Goal: Task Accomplishment & Management: Manage account settings

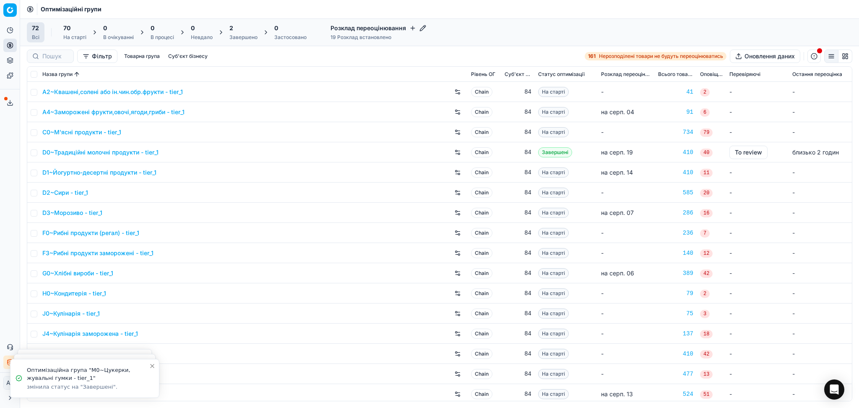
click at [231, 35] on div "Завершено" at bounding box center [243, 37] width 28 height 7
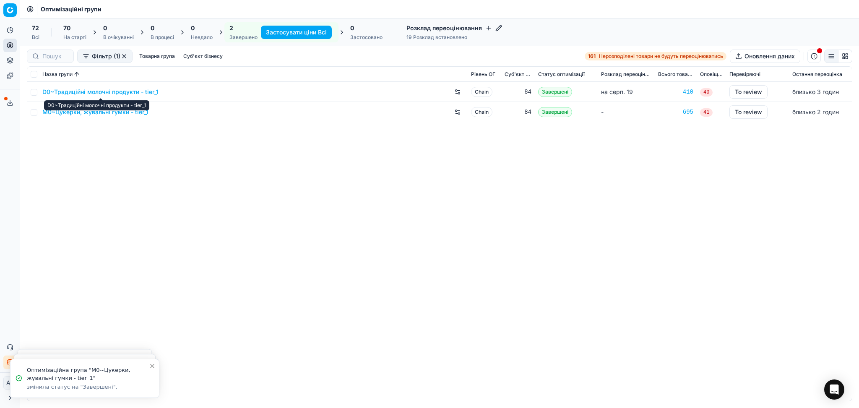
click at [108, 91] on link "D0~Традиційні молочні продукти - tier_1" at bounding box center [100, 92] width 116 height 8
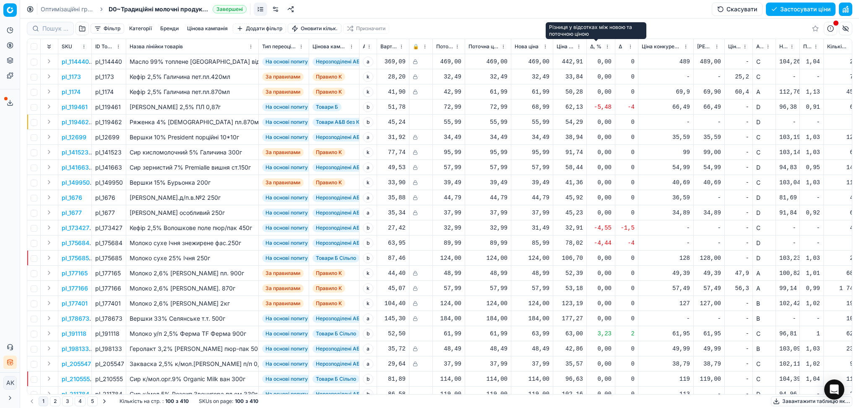
click at [593, 47] on span "Δ, %" at bounding box center [595, 46] width 11 height 7
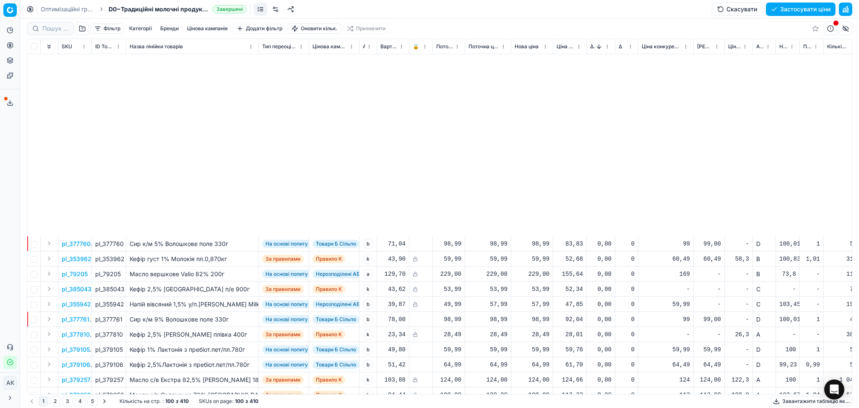
scroll to position [1178, 0]
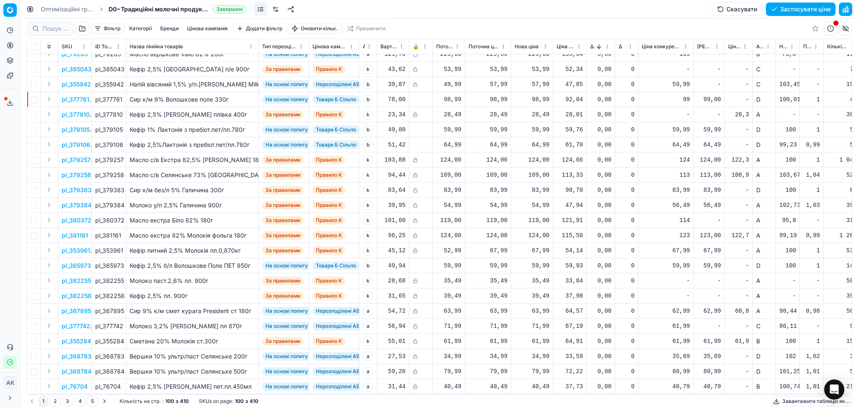
click at [94, 401] on button "5" at bounding box center [92, 401] width 10 height 10
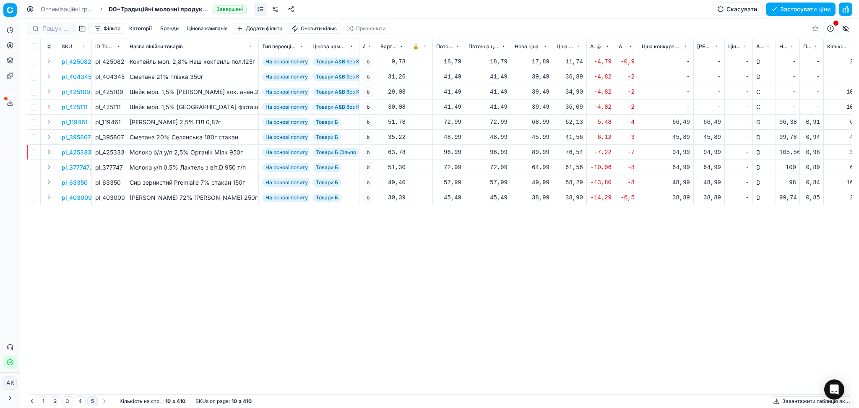
click at [43, 402] on button "1" at bounding box center [44, 401] width 10 height 10
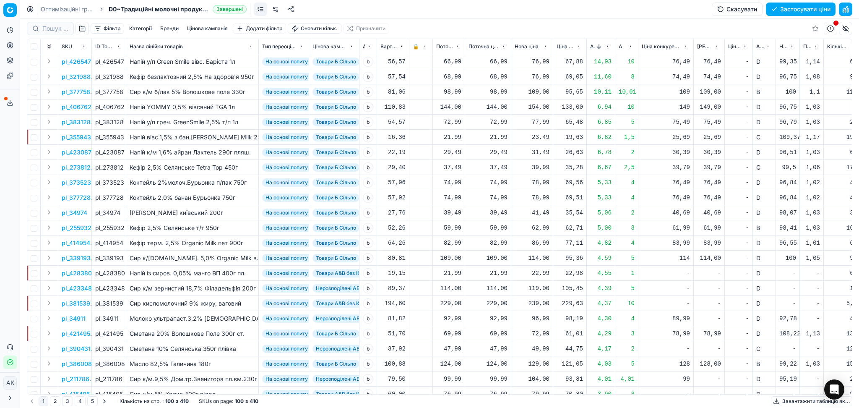
click at [596, 47] on button "Sorted by Δ, % descending" at bounding box center [599, 46] width 8 height 8
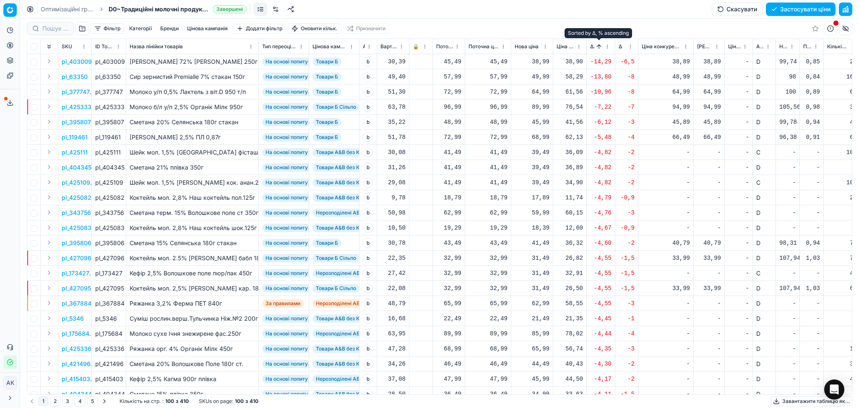
click at [595, 47] on button "Sorted by Δ, % ascending" at bounding box center [599, 46] width 8 height 8
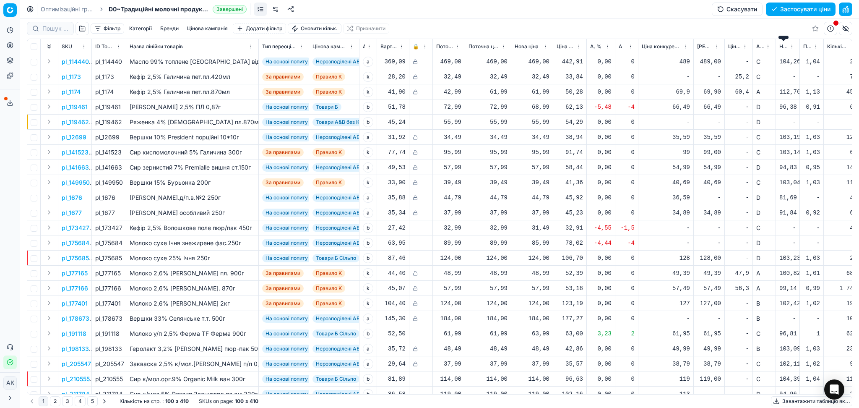
click at [783, 47] on span "Новий ціновий індекс (Сільпо)" at bounding box center [783, 46] width 8 height 7
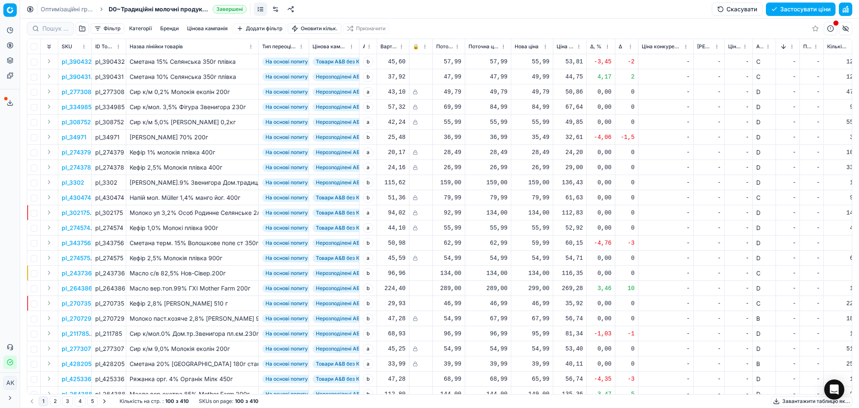
click at [782, 47] on button "Sorted by Новий ціновий індекс (Сільпо) descending" at bounding box center [783, 46] width 8 height 8
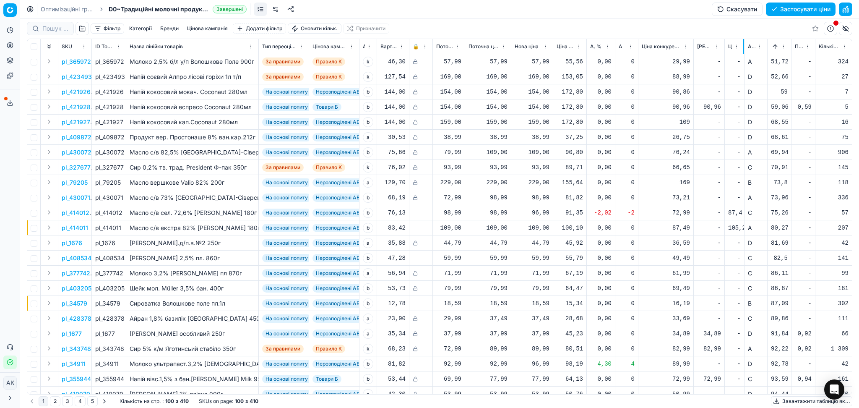
drag, startPoint x: 751, startPoint y: 44, endPoint x: 743, endPoint y: 44, distance: 8.0
click at [743, 44] on div at bounding box center [743, 46] width 1 height 15
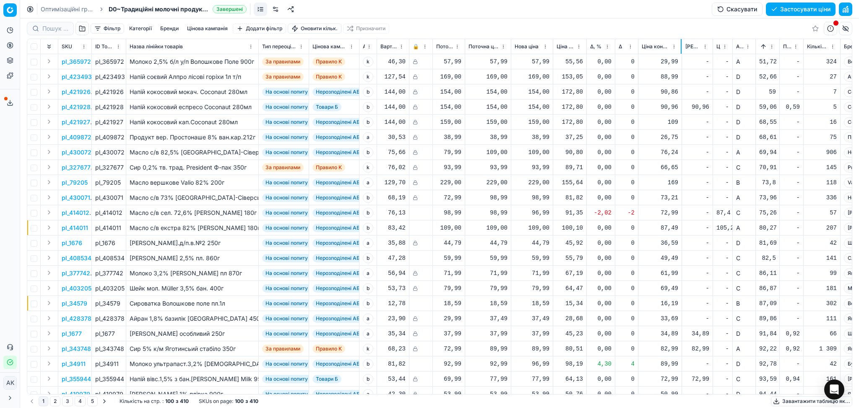
drag, startPoint x: 692, startPoint y: 45, endPoint x: 680, endPoint y: 46, distance: 11.7
click at [680, 46] on div at bounding box center [680, 46] width 1 height 15
click at [66, 228] on p "pl_414011" at bounding box center [75, 227] width 26 height 8
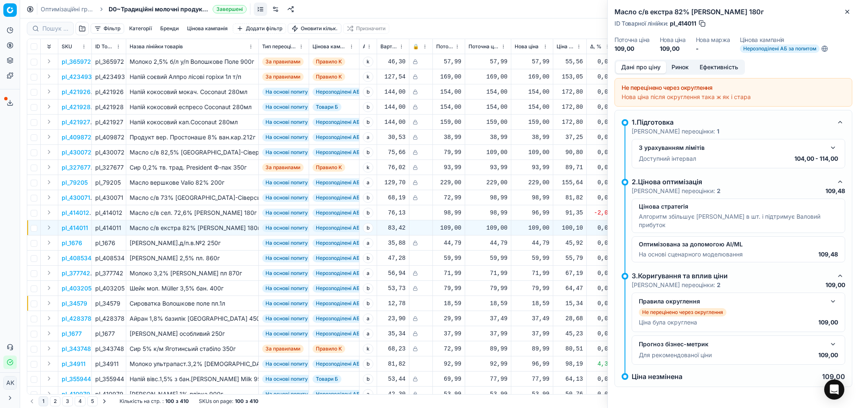
click at [673, 67] on button "Ринок" at bounding box center [680, 67] width 28 height 12
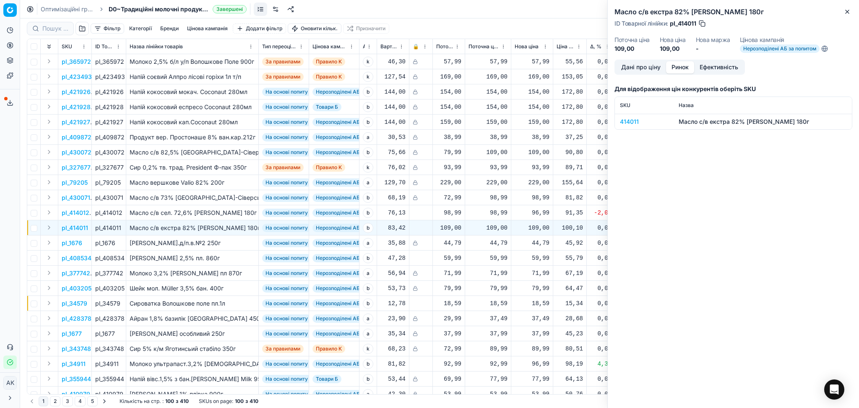
click at [631, 123] on div "414011" at bounding box center [644, 121] width 49 height 8
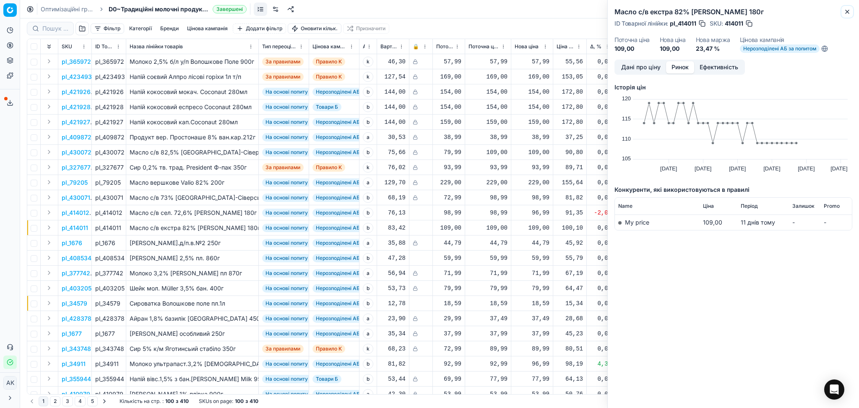
click at [843, 13] on button "Close" at bounding box center [847, 12] width 10 height 10
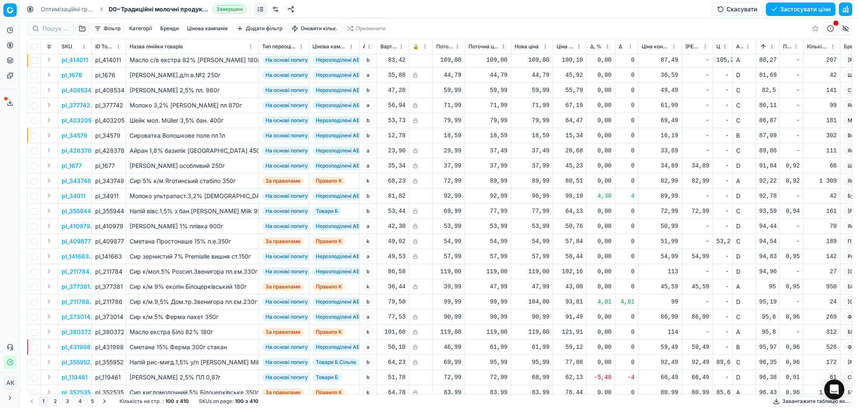
scroll to position [223, 0]
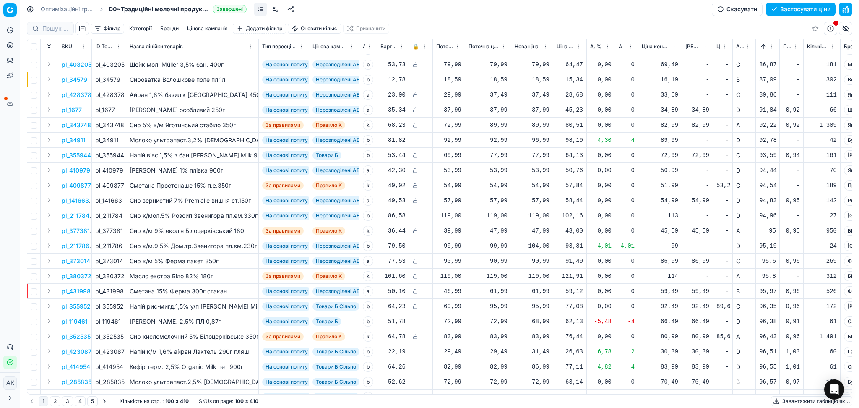
click at [846, 8] on button "button" at bounding box center [845, 9] width 13 height 13
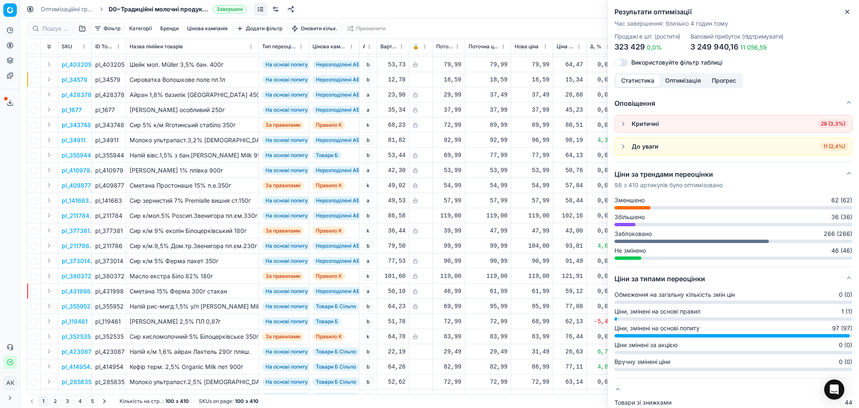
click at [825, 126] on span "29 (3,3%)" at bounding box center [832, 123] width 31 height 8
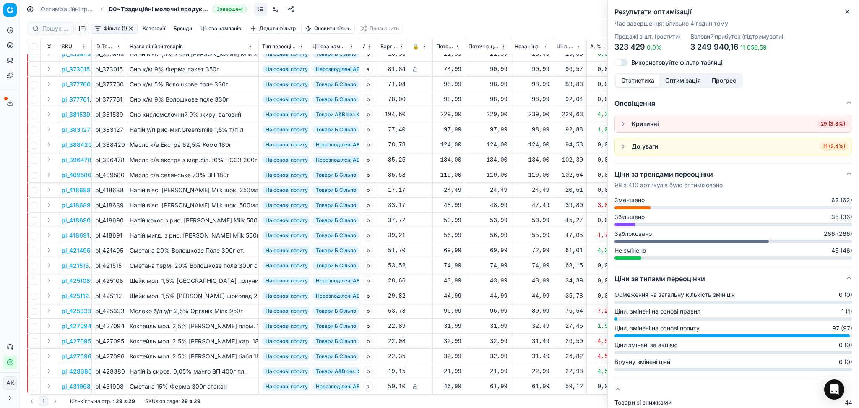
scroll to position [106, 0]
click at [846, 9] on icon "button" at bounding box center [847, 11] width 7 height 7
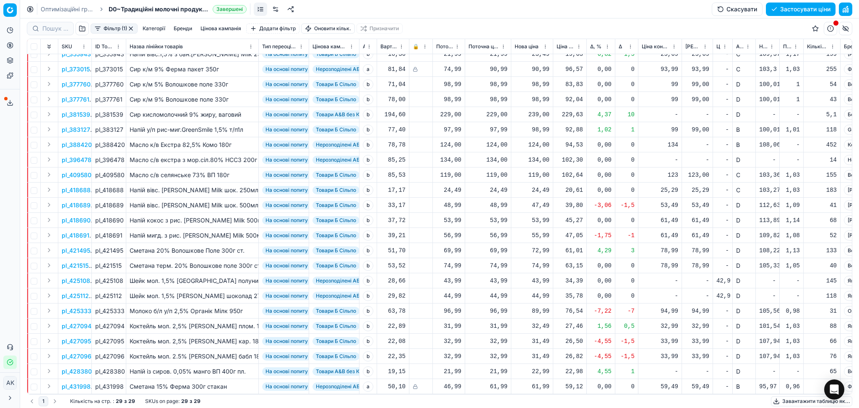
scroll to position [0, 0]
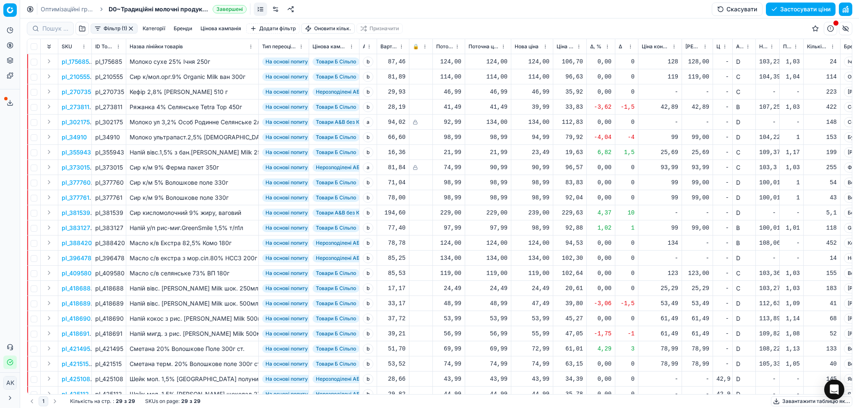
click at [130, 28] on button "button" at bounding box center [130, 28] width 7 height 7
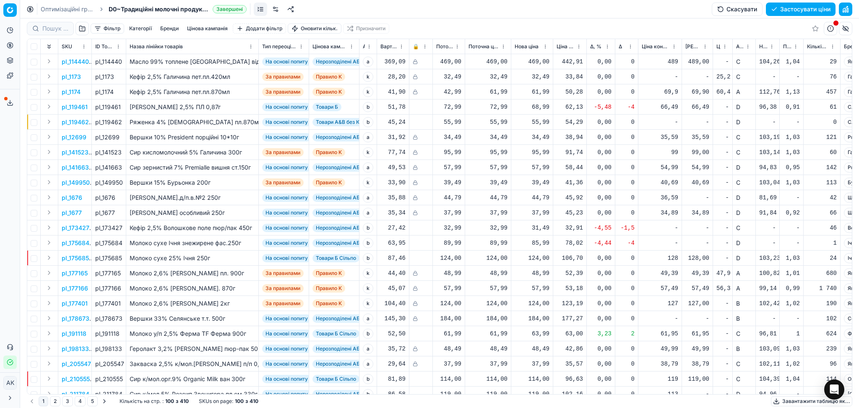
click at [80, 28] on button "button" at bounding box center [81, 28] width 13 height 13
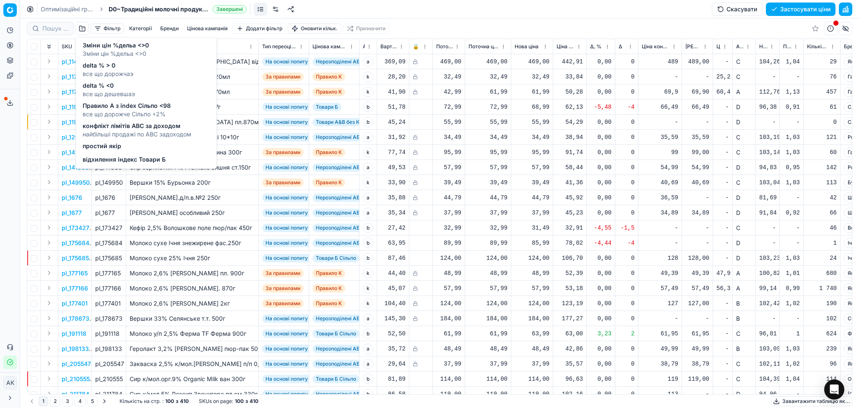
click at [113, 158] on span "відхилення індекс Товари Б" at bounding box center [124, 159] width 83 height 8
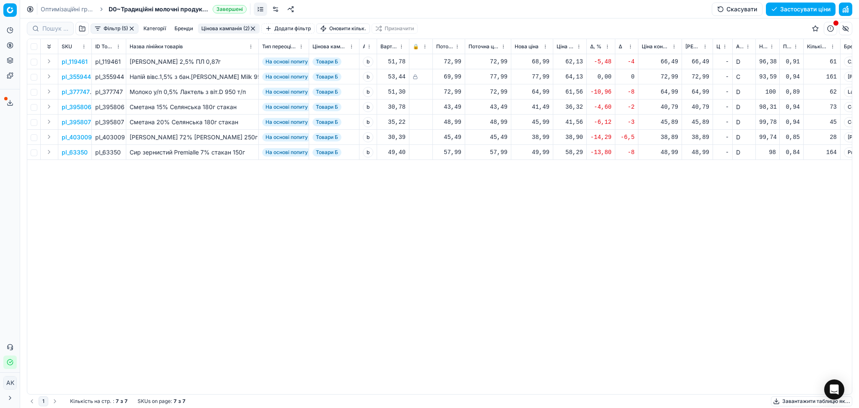
click at [81, 29] on button "button" at bounding box center [81, 28] width 13 height 13
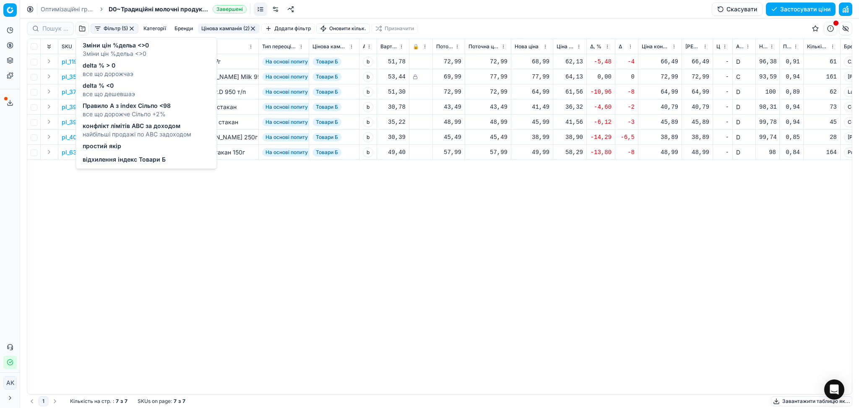
click at [147, 132] on span "найбільші продажі по АВС задоходом" at bounding box center [137, 134] width 109 height 8
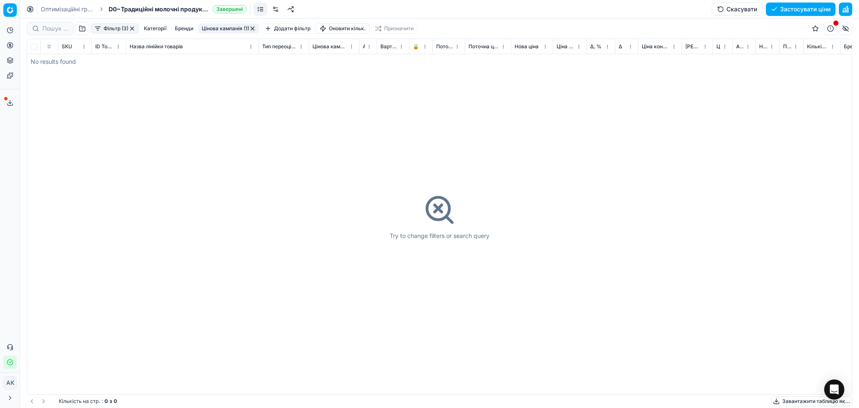
click at [130, 28] on button "button" at bounding box center [132, 28] width 7 height 7
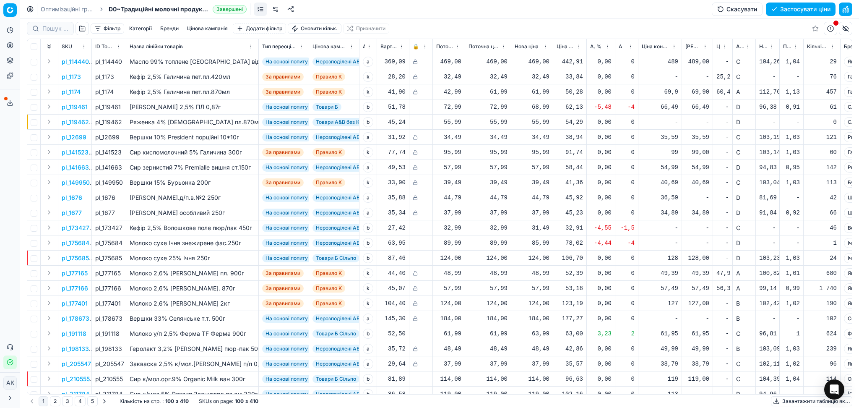
click at [790, 5] on button "Застосувати ціни" at bounding box center [801, 9] width 70 height 13
click at [793, 7] on button "Завантажити звіт" at bounding box center [799, 9] width 71 height 13
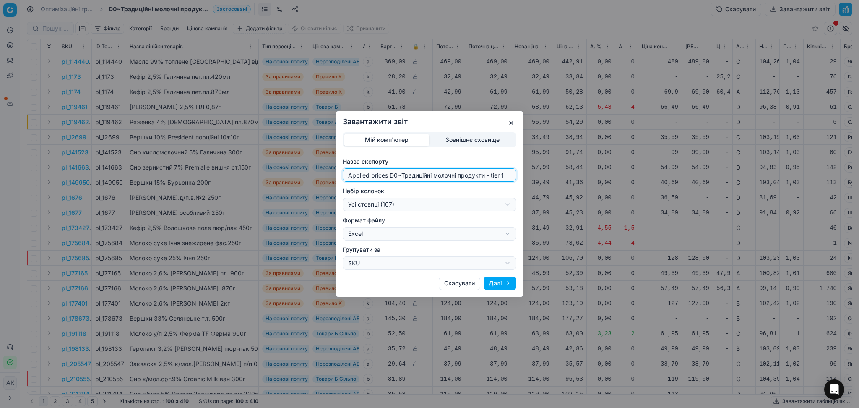
drag, startPoint x: 397, startPoint y: 176, endPoint x: 280, endPoint y: 173, distance: 117.4
click at [280, 173] on div "Завантажити звіт Мій комп'ютер Зовнішнє сховище Назва експорту Applied prices D…" at bounding box center [429, 204] width 859 height 408
type input "20250819~Традиційні молочні продукти - tier_1"
click at [408, 198] on div "Завантажити звіт Мій комп'ютер Зовнішнє сховище Назва експорту 20250819~Традиці…" at bounding box center [429, 204] width 859 height 408
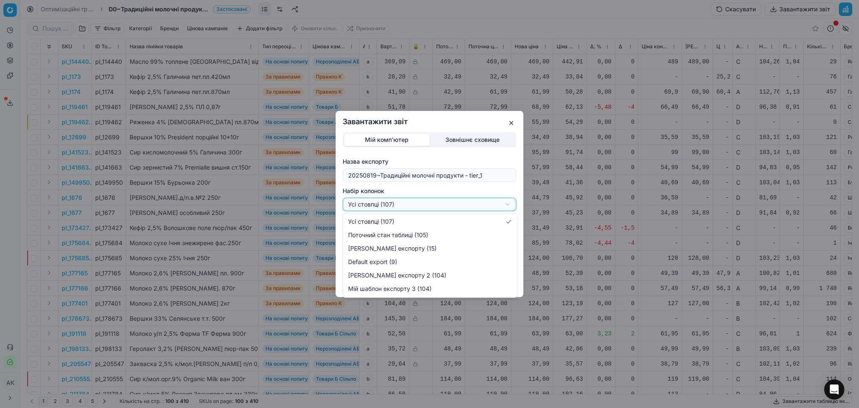
select select "custom"
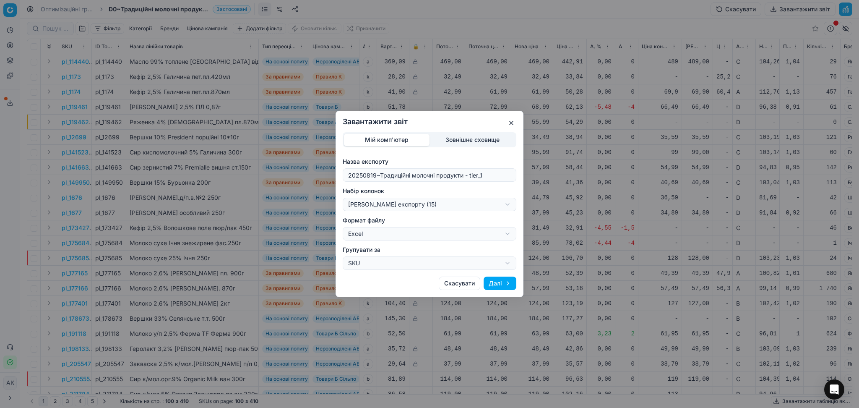
click at [511, 286] on button "Далі" at bounding box center [499, 282] width 33 height 13
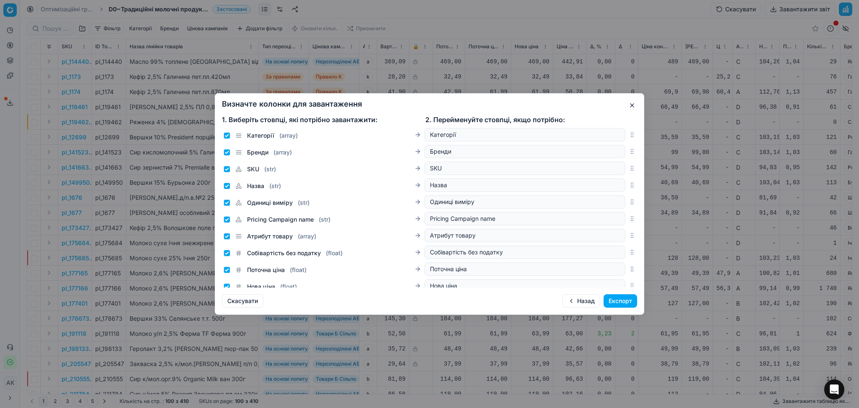
click at [619, 301] on button "Експорт" at bounding box center [620, 300] width 34 height 13
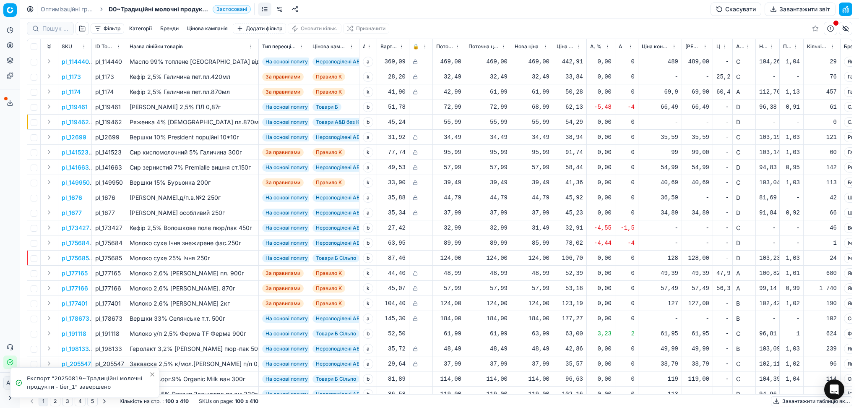
click at [63, 8] on link "Оптимізаційні групи" at bounding box center [68, 9] width 54 height 8
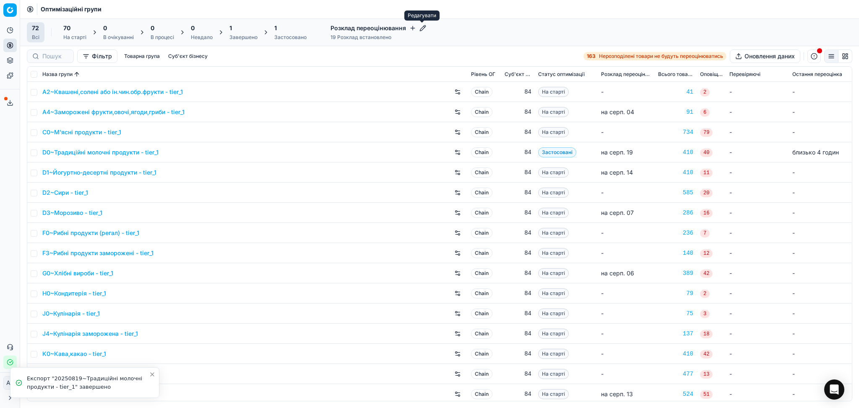
click at [419, 28] on icon "button" at bounding box center [422, 28] width 7 height 7
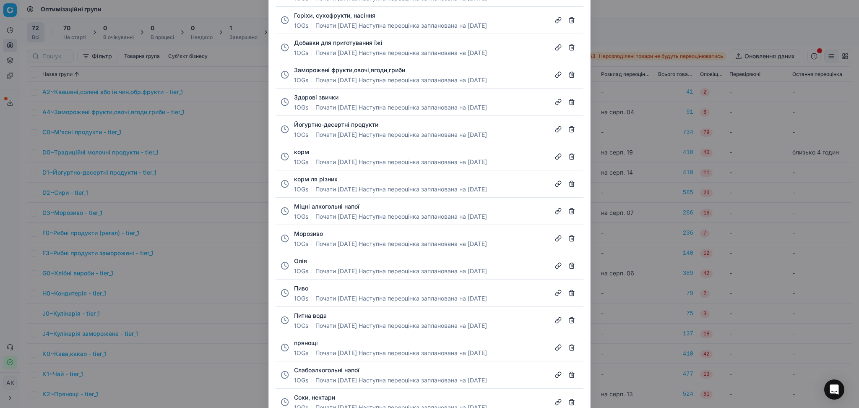
click at [326, 201] on div "Міцні алкогольні напої" at bounding box center [390, 206] width 193 height 10
click at [326, 203] on button "Міцні алкогольні напої" at bounding box center [326, 206] width 65 height 8
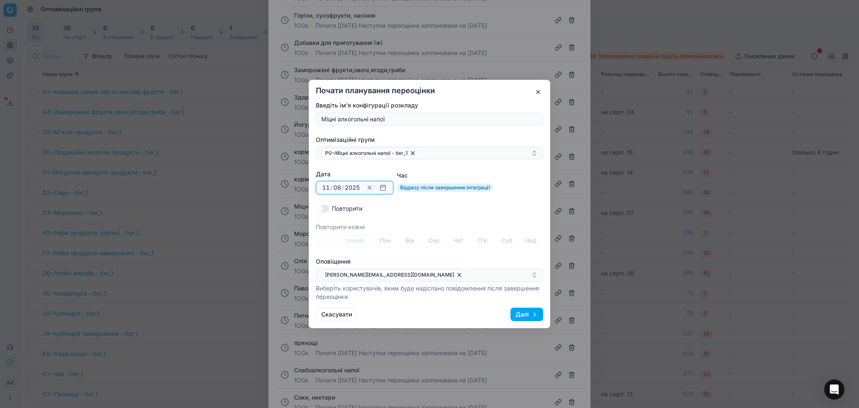
click at [379, 188] on button "button" at bounding box center [383, 187] width 10 height 10
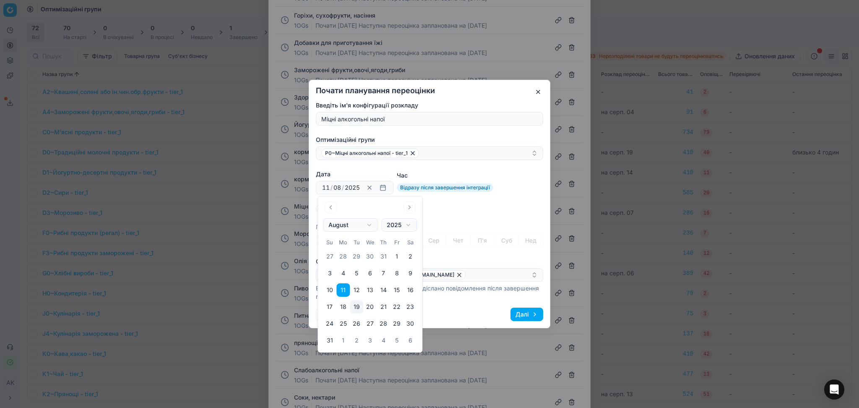
drag, startPoint x: 396, startPoint y: 325, endPoint x: 403, endPoint y: 339, distance: 16.3
click at [396, 325] on button "29" at bounding box center [396, 323] width 13 height 13
type input "29"
click at [395, 321] on button "29" at bounding box center [396, 323] width 13 height 13
click at [395, 324] on button "29" at bounding box center [396, 323] width 13 height 13
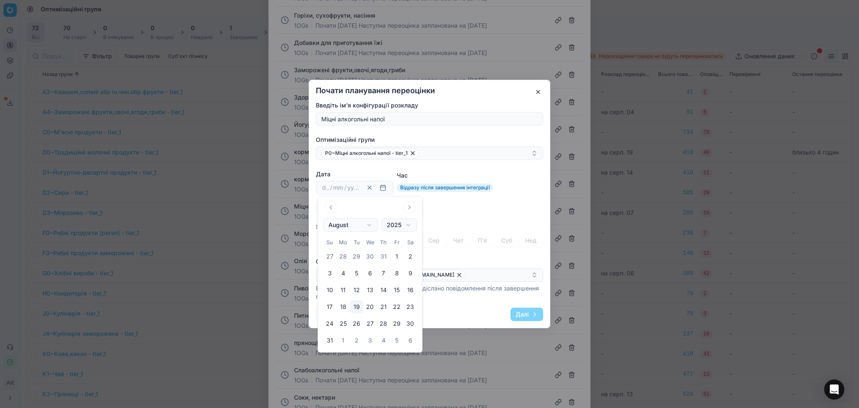
type input "29"
type input "08"
type input "2025"
click at [472, 209] on div "Повторити" at bounding box center [429, 208] width 227 height 8
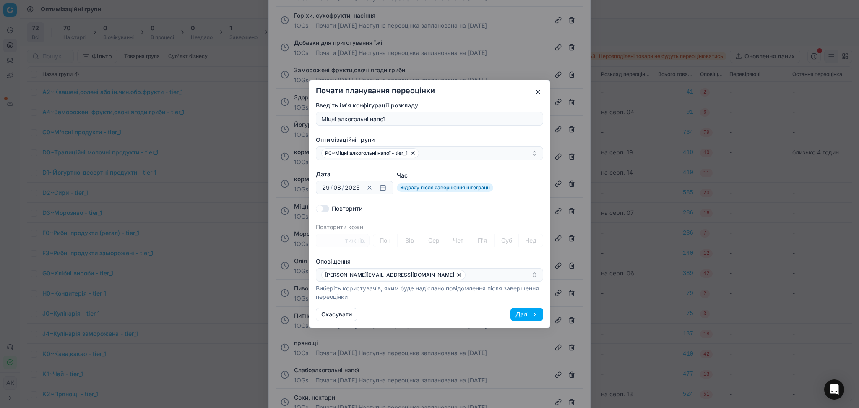
click at [524, 313] on button "Далі" at bounding box center [526, 313] width 33 height 13
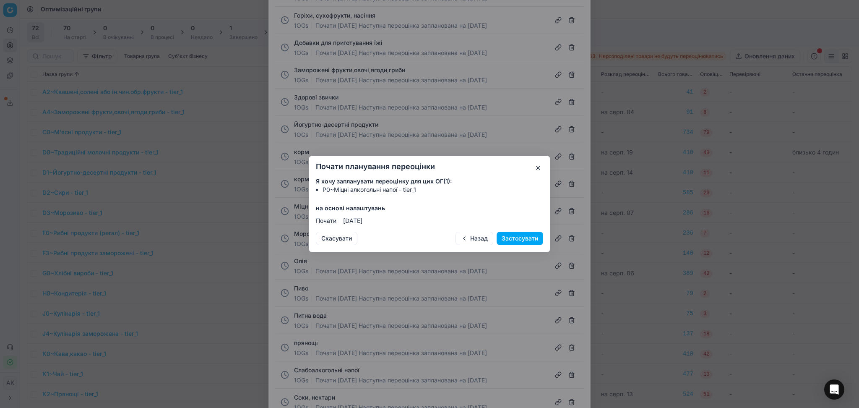
click at [528, 236] on button "Застосувати" at bounding box center [519, 237] width 47 height 13
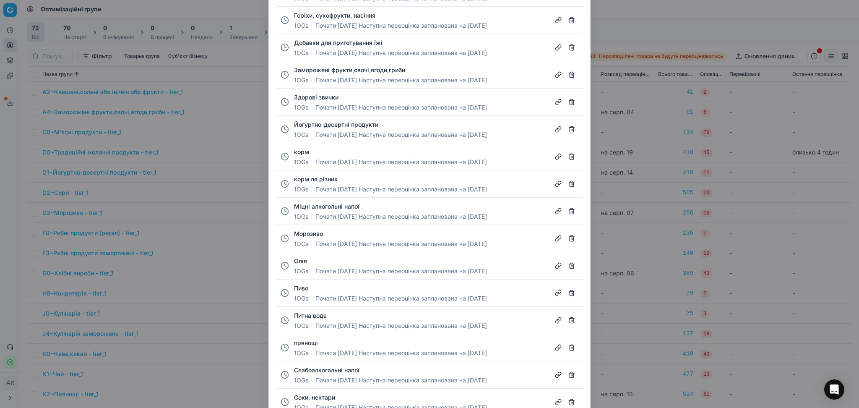
click at [685, 17] on div "Налаштування розкладу Борошно 1 OGs Почати [DATE] Наступна переоцінка запланова…" at bounding box center [429, 204] width 859 height 408
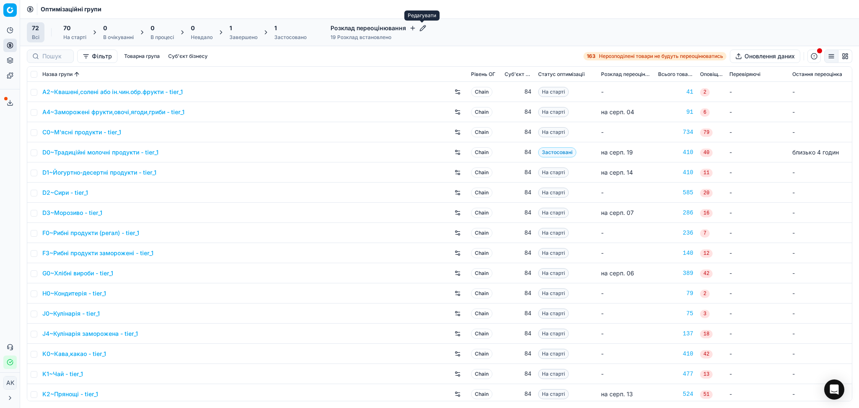
click at [425, 29] on div "Розклад переоцінювання 19 Розклад встановлено" at bounding box center [378, 32] width 106 height 20
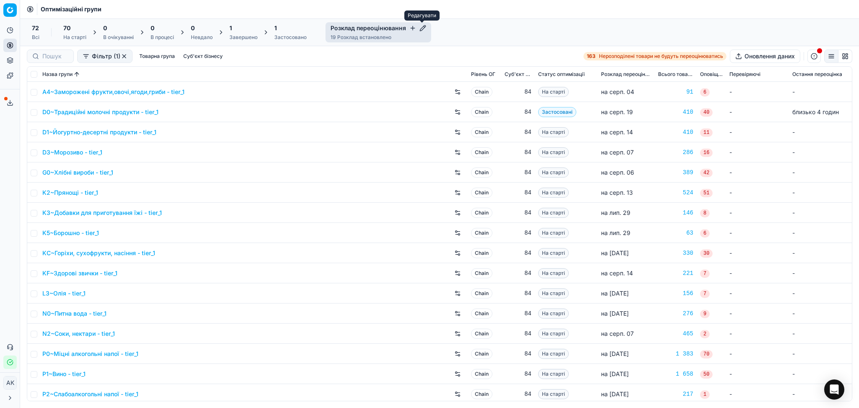
click at [420, 28] on icon "button" at bounding box center [422, 27] width 5 height 5
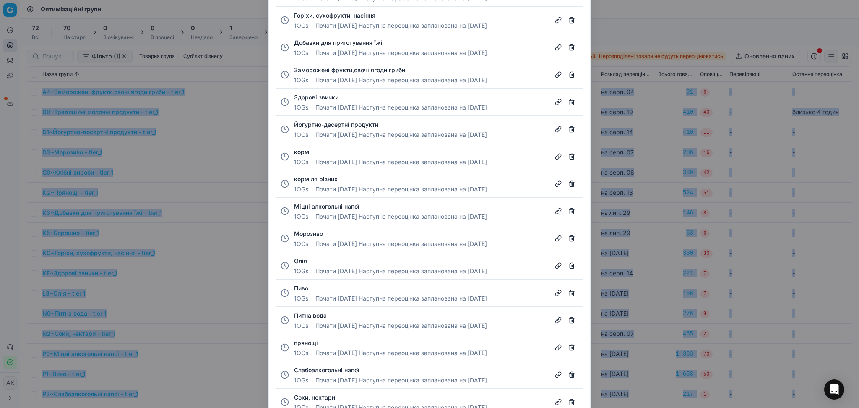
drag, startPoint x: 846, startPoint y: 284, endPoint x: 853, endPoint y: 336, distance: 52.9
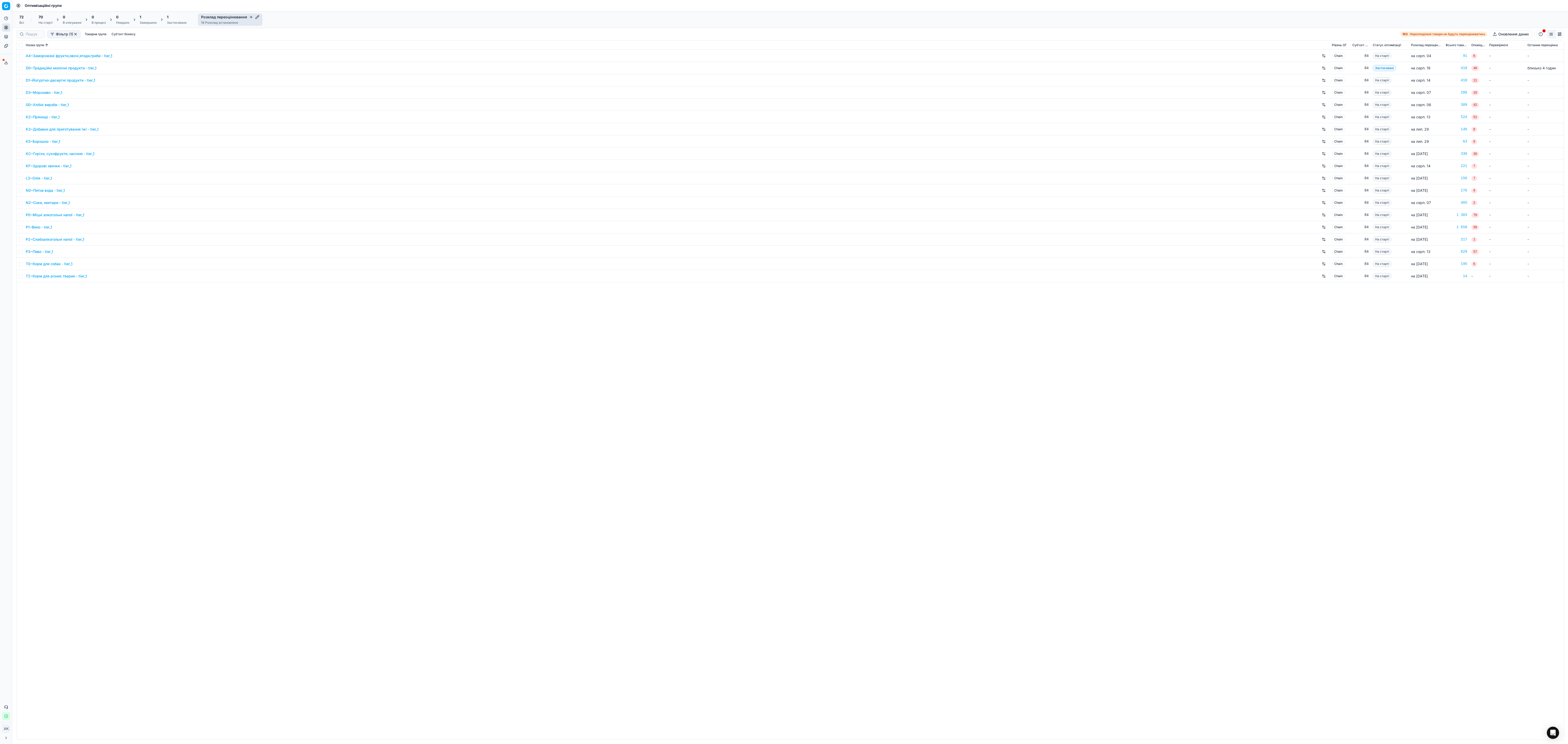
click at [259, 16] on div "Розклад переоцінювання 19 Розклад встановлено" at bounding box center [230, 19] width 65 height 12
click at [257, 18] on icon "button" at bounding box center [257, 17] width 4 height 4
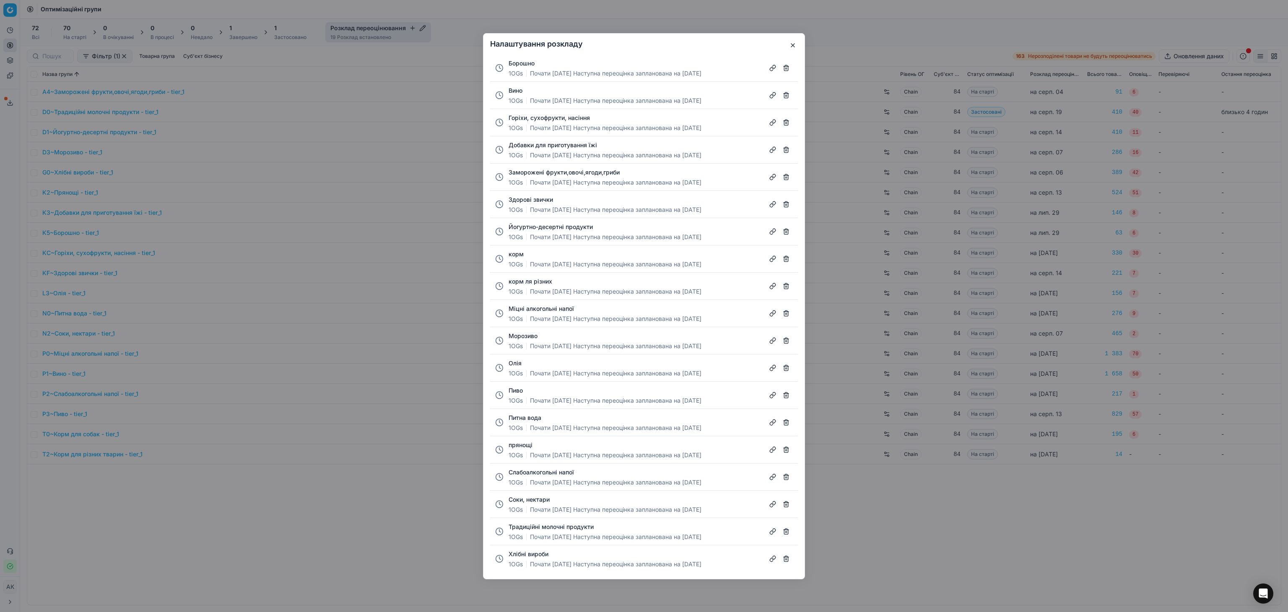
click at [511, 88] on button "Вино" at bounding box center [516, 90] width 14 height 8
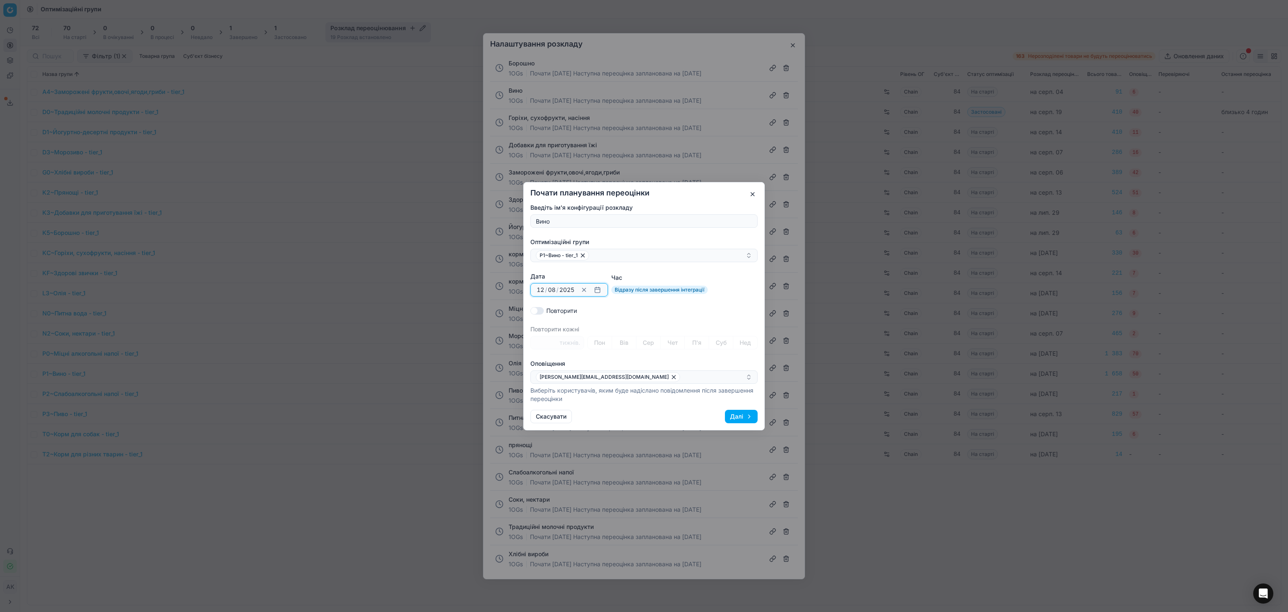
click at [594, 288] on button "button" at bounding box center [597, 290] width 10 height 10
click at [571, 407] on button "26" at bounding box center [570, 425] width 13 height 13
type input "26"
click at [685, 311] on div "Повторити" at bounding box center [643, 310] width 227 height 8
click at [741, 407] on button "Далі" at bounding box center [741, 416] width 33 height 13
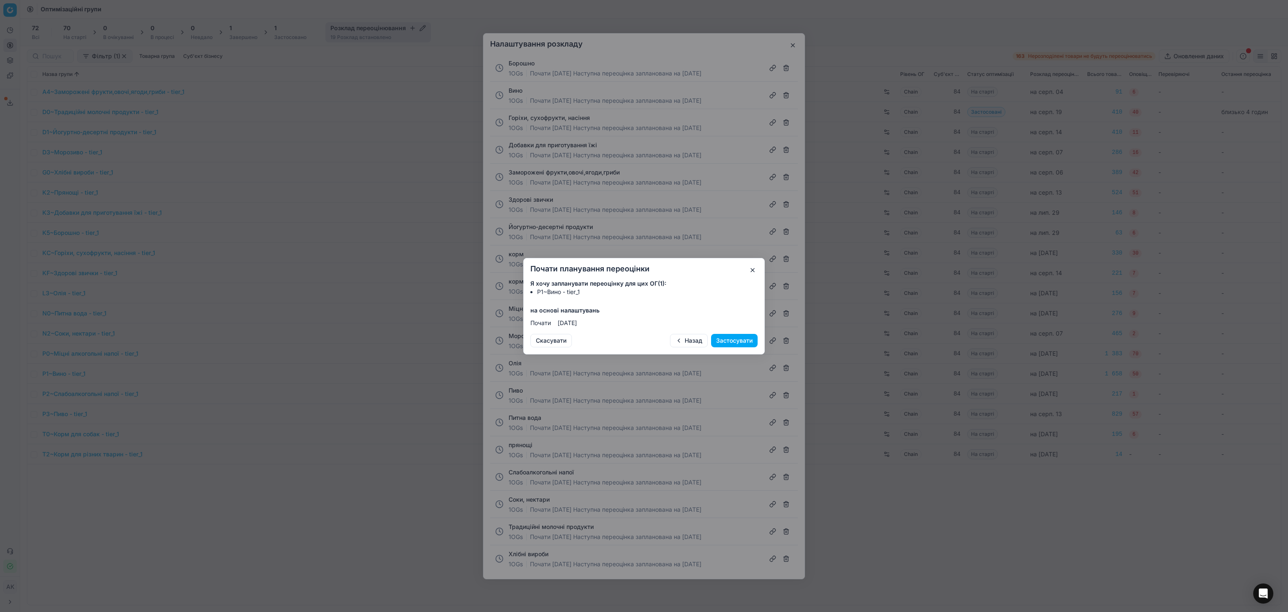
click at [729, 344] on button "Застосувати" at bounding box center [734, 340] width 47 height 13
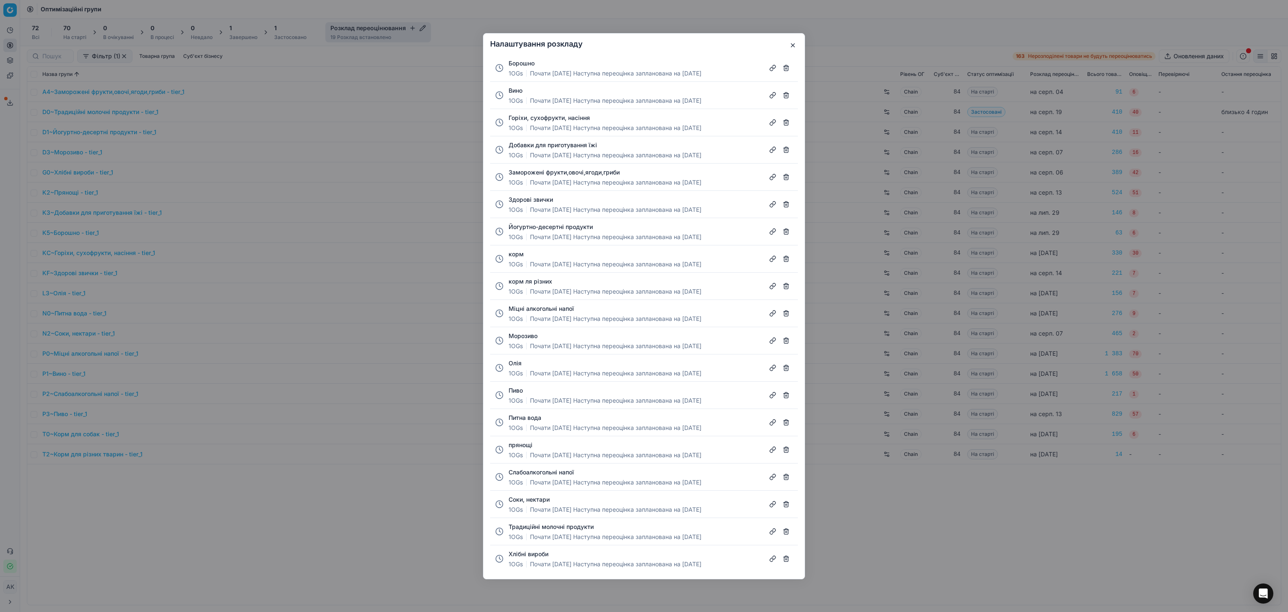
click at [792, 40] on button "button" at bounding box center [793, 45] width 10 height 10
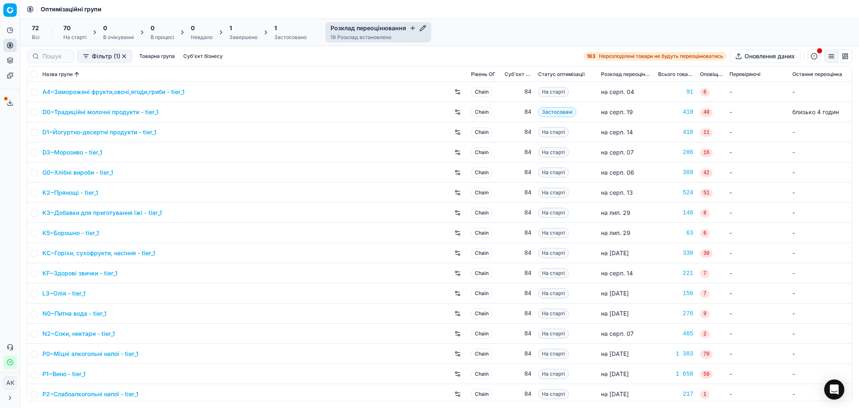
click at [7, 96] on button "Сервіс експорту" at bounding box center [9, 102] width 13 height 13
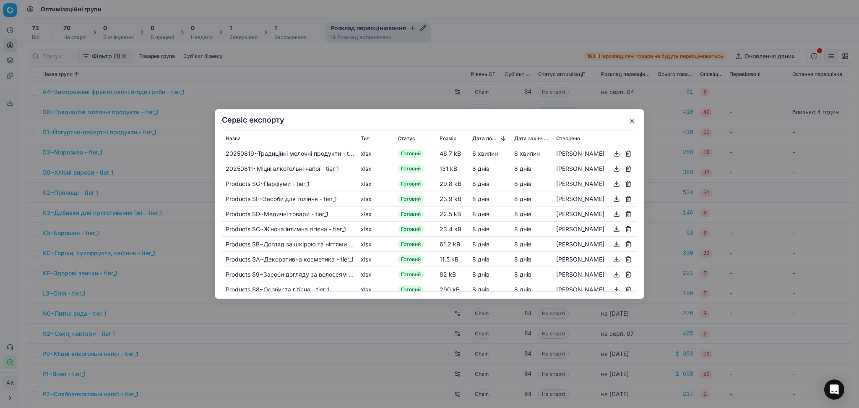
click at [611, 153] on button "button" at bounding box center [616, 153] width 10 height 10
